Goal: Information Seeking & Learning: Learn about a topic

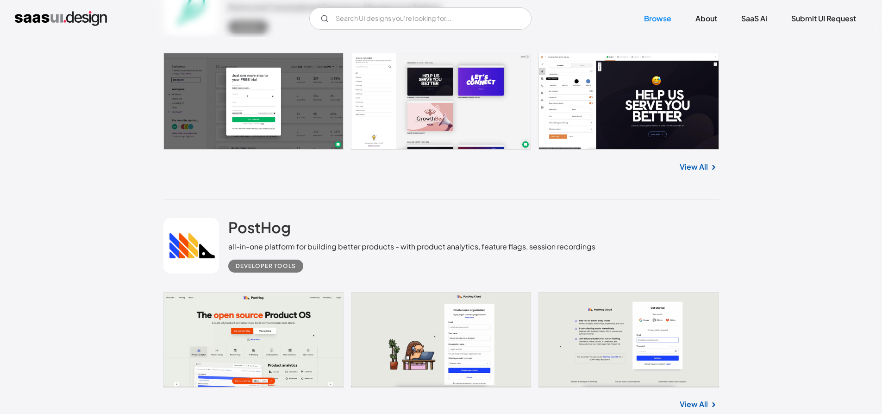
scroll to position [973, 0]
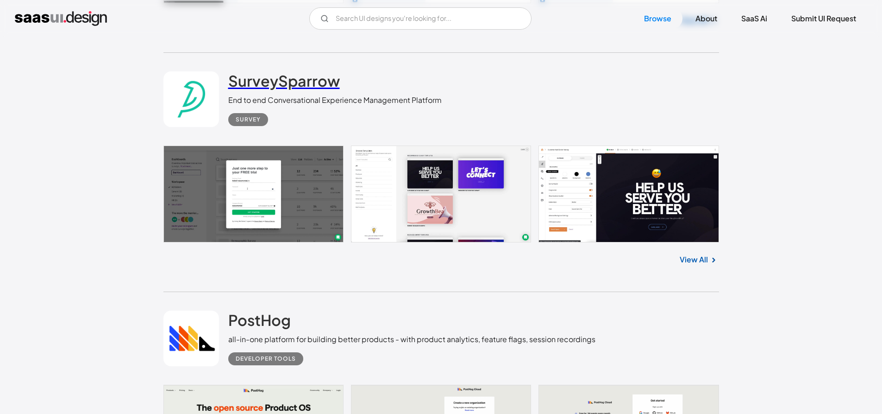
click at [274, 78] on h2 "SurveySparrow" at bounding box center [284, 80] width 112 height 19
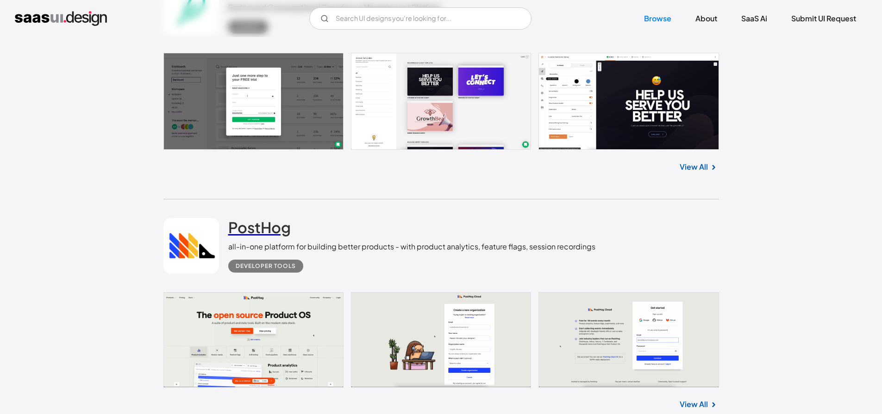
click at [252, 230] on h2 "PostHog" at bounding box center [259, 227] width 63 height 19
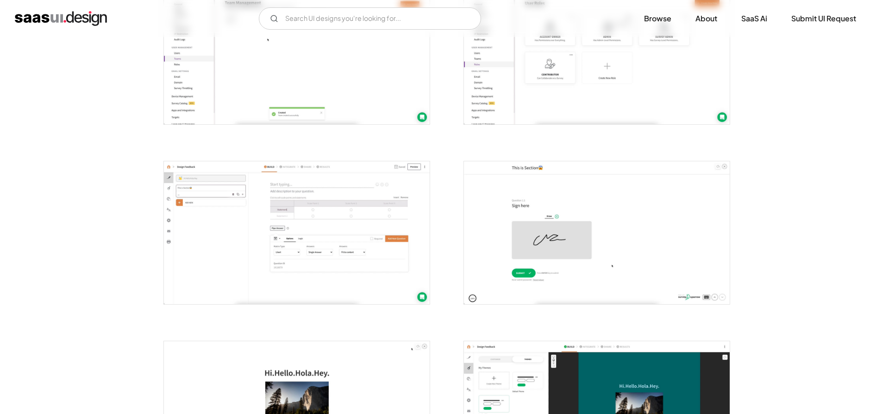
scroll to position [1806, 0]
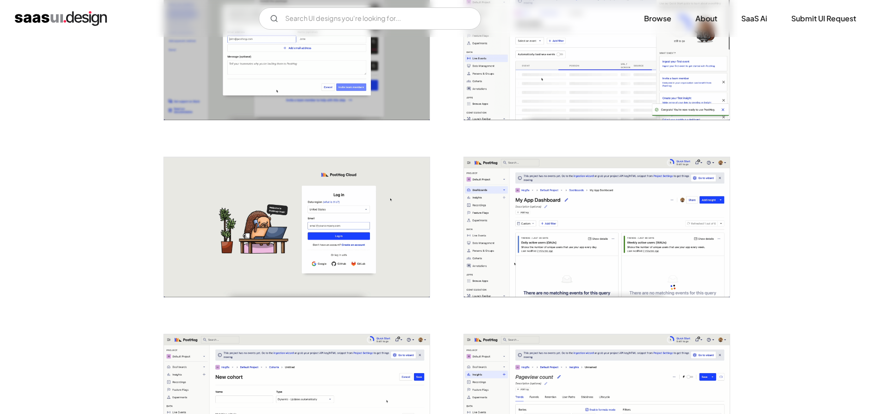
scroll to position [1390, 0]
